Goal: Task Accomplishment & Management: Use online tool/utility

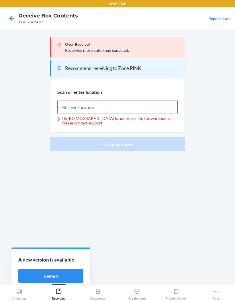
scroll to position [-3, 0]
click at [13, 19] on icon at bounding box center [11, 18] width 5 height 5
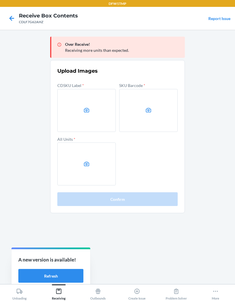
click at [10, 20] on icon at bounding box center [12, 18] width 10 height 10
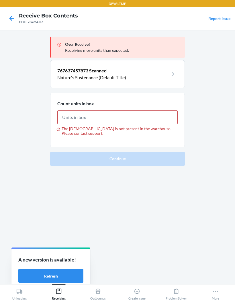
type input "88"
click at [14, 19] on icon at bounding box center [11, 18] width 5 height 5
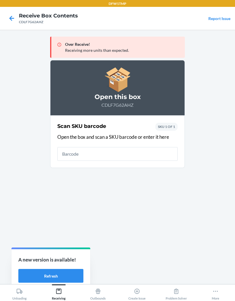
click at [12, 18] on icon at bounding box center [11, 18] width 5 height 5
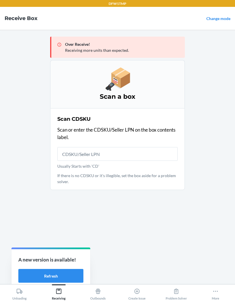
click at [217, 21] on link "Change mode" at bounding box center [218, 18] width 24 height 5
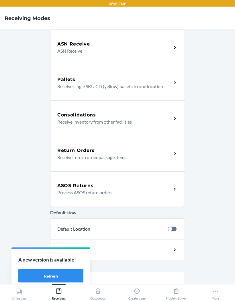
scroll to position [23, 0]
click at [215, 291] on icon at bounding box center [215, 291] width 6 height 6
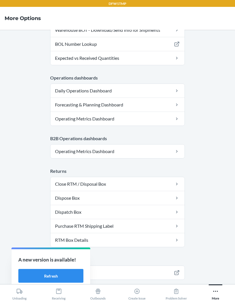
scroll to position [225, 0]
click at [119, 289] on button "Logout" at bounding box center [117, 296] width 134 height 14
